Goal: Find specific page/section: Find specific page/section

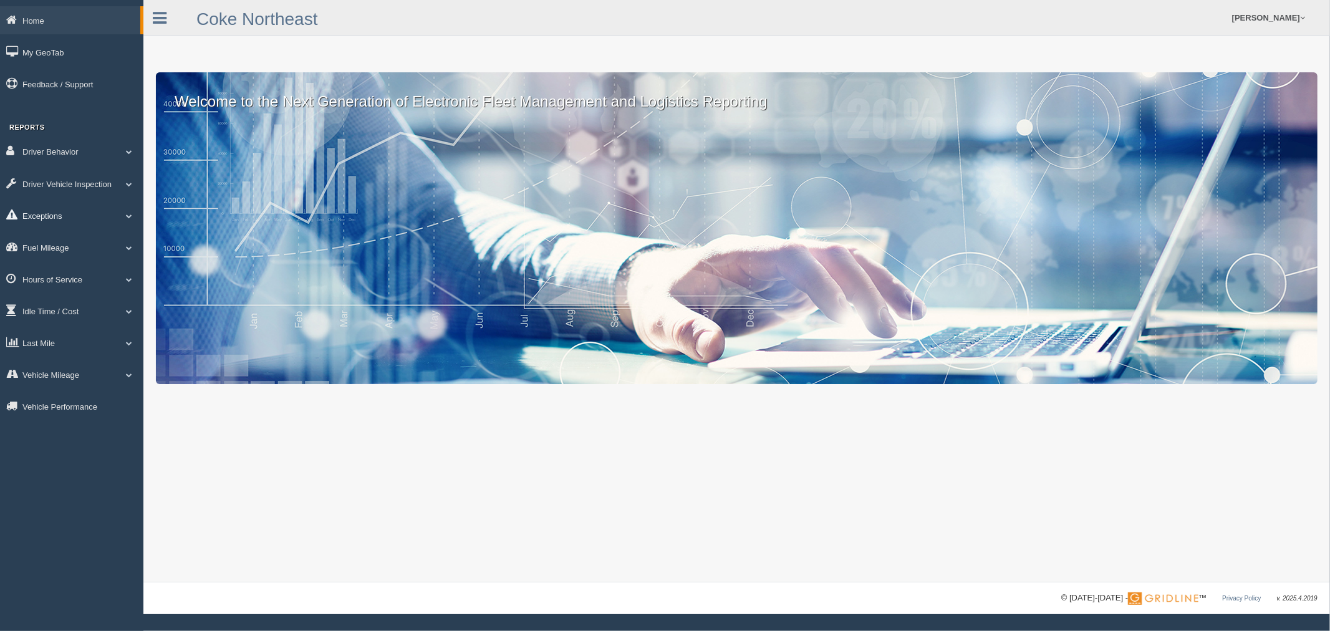
click at [53, 215] on link "Exceptions" at bounding box center [71, 215] width 143 height 28
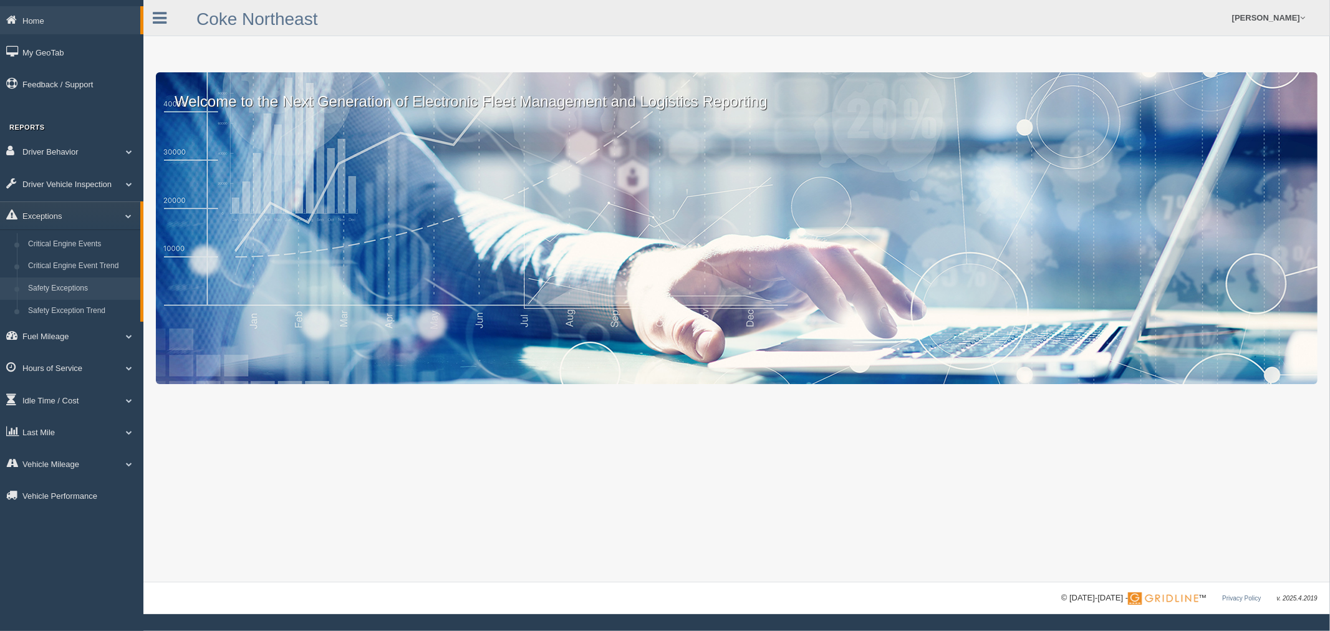
click at [69, 289] on link "Safety Exceptions" at bounding box center [81, 288] width 118 height 22
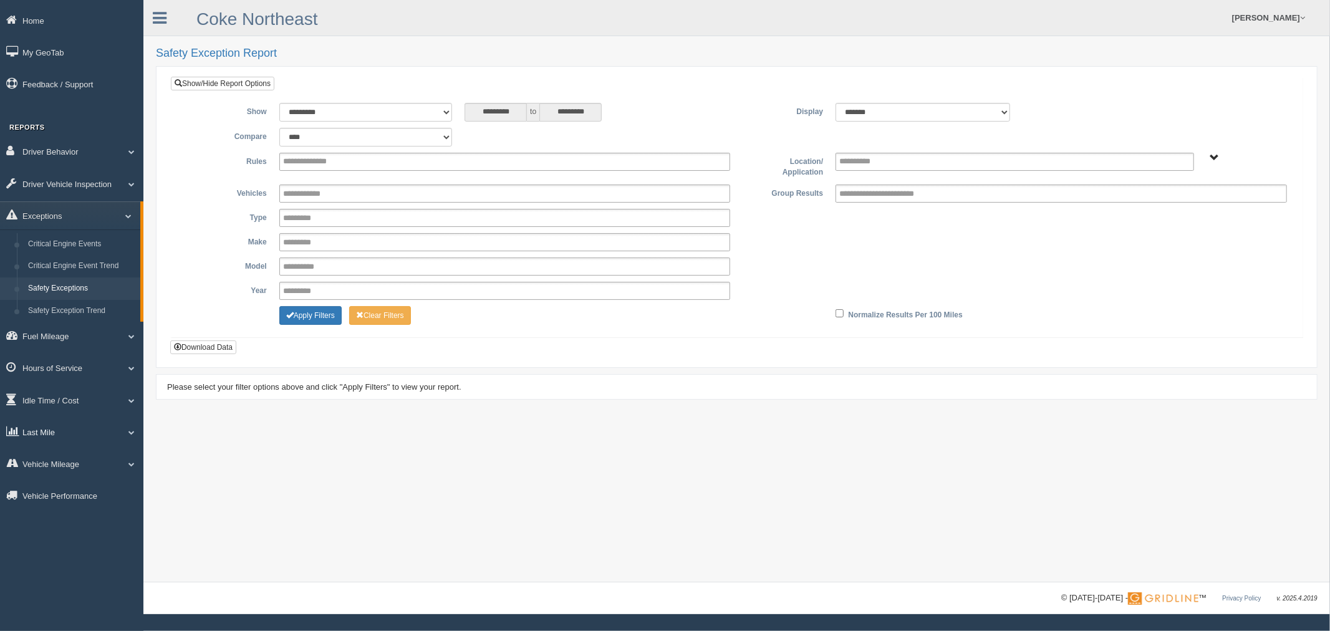
click at [46, 431] on link "Last Mile" at bounding box center [71, 432] width 143 height 28
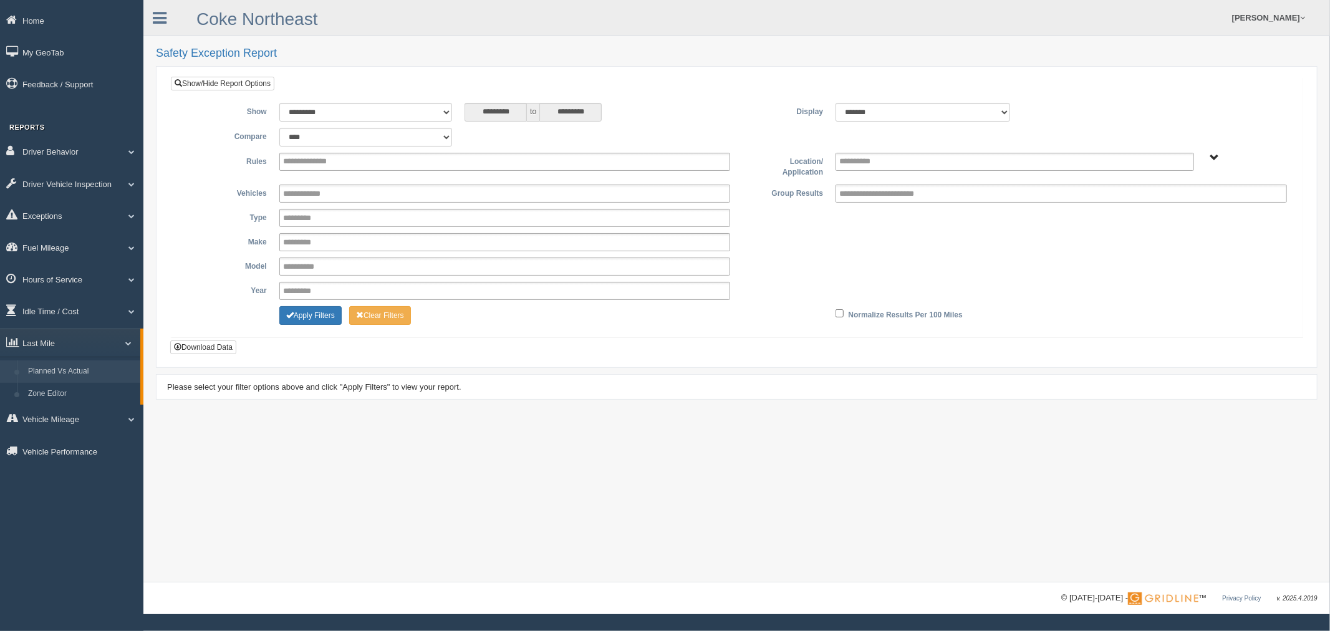
click at [54, 369] on link "Planned Vs Actual" at bounding box center [81, 371] width 118 height 22
